Goal: Find specific page/section: Find specific page/section

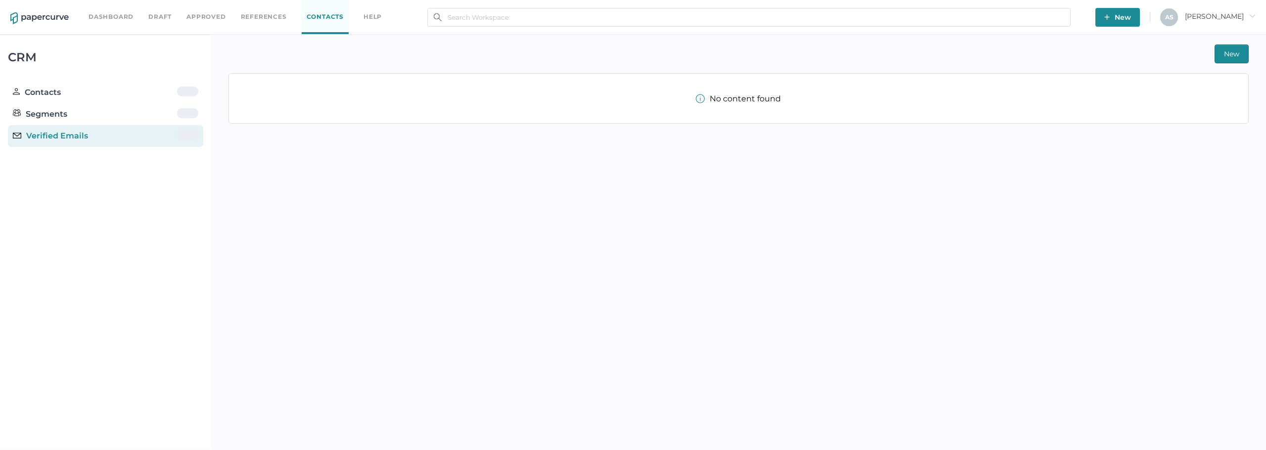
click at [113, 9] on div "Dashboard Draft Approved References Contacts help" at bounding box center [242, 17] width 308 height 34
click at [153, 16] on link "Draft" at bounding box center [159, 16] width 23 height 11
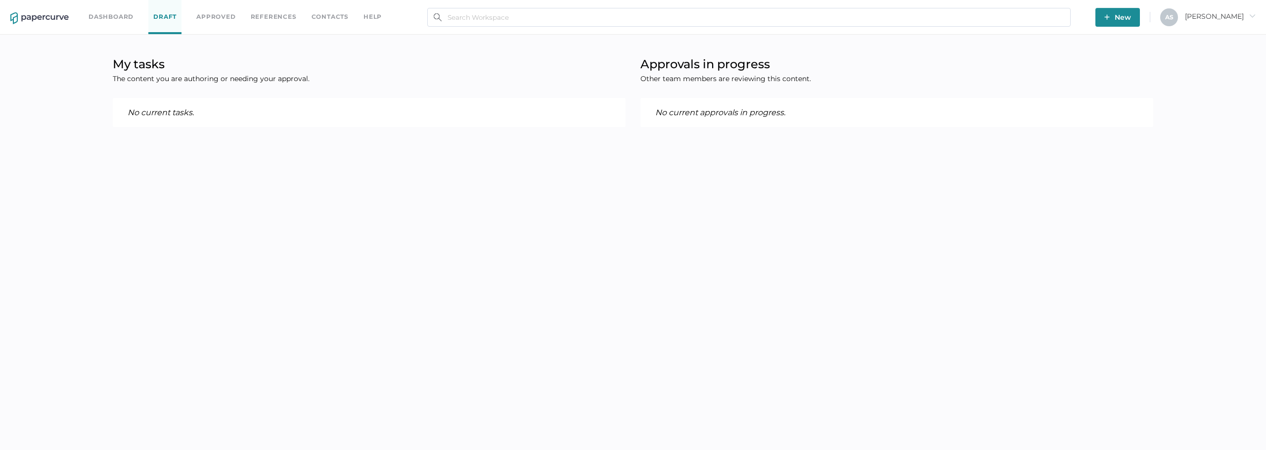
click at [423, 350] on body "Dashboard Draft Approved References Contacts help New A S [PERSON_NAME] My task…" at bounding box center [633, 225] width 1266 height 450
